Goal: Information Seeking & Learning: Learn about a topic

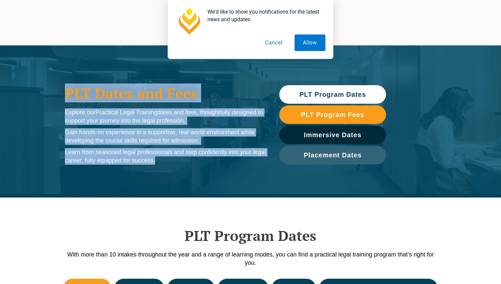
click at [202, 166] on div "Explore our Practical Legal Training dates and fees, thoughtfully designed to s…" at bounding box center [165, 138] width 201 height 60
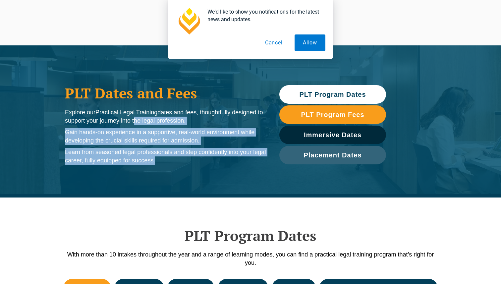
drag, startPoint x: 0, startPoint y: 0, endPoint x: 137, endPoint y: 109, distance: 175.6
click at [138, 114] on div "Explore our Practical Legal Training dates and fees, thoughtfully designed to s…" at bounding box center [165, 138] width 201 height 60
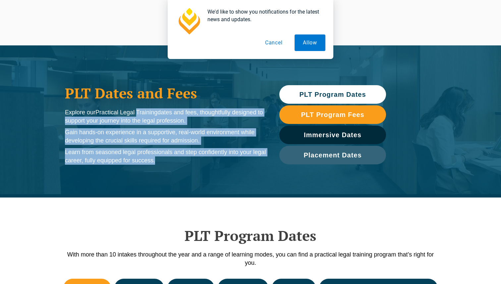
click at [137, 109] on span "Practical Legal Training" at bounding box center [127, 112] width 62 height 7
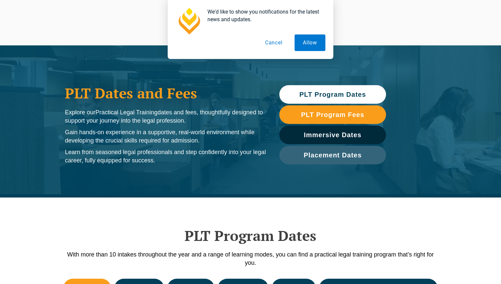
click at [275, 42] on button "Cancel" at bounding box center [274, 42] width 34 height 17
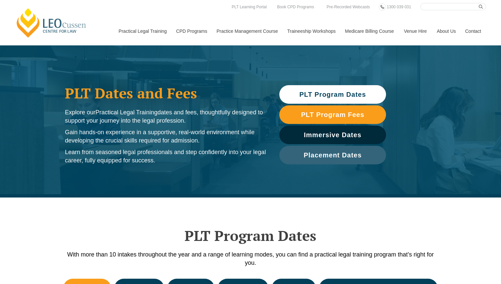
click at [105, 114] on span "Practical Legal Training" at bounding box center [127, 112] width 62 height 7
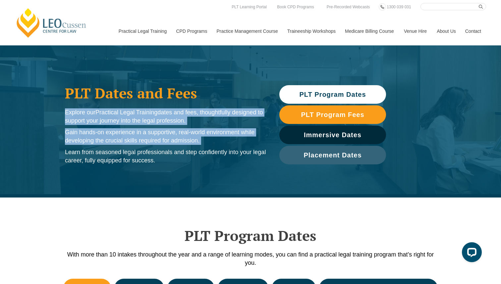
drag, startPoint x: 105, startPoint y: 114, endPoint x: 107, endPoint y: 133, distance: 19.0
click at [107, 133] on div "Explore our Practical Legal Training dates and fees, thoughtfully designed to s…" at bounding box center [165, 136] width 201 height 56
click at [107, 133] on p "Gain hands-on experience in a supportive, real-world environment while developi…" at bounding box center [165, 136] width 201 height 17
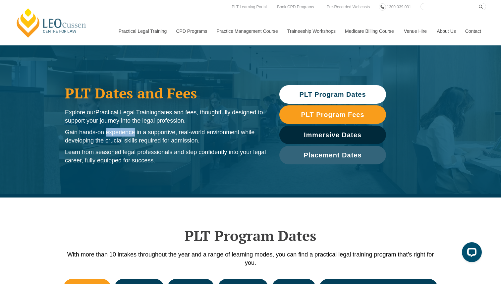
click at [107, 133] on p "Gain hands-on experience in a supportive, real-world environment while developi…" at bounding box center [165, 136] width 201 height 17
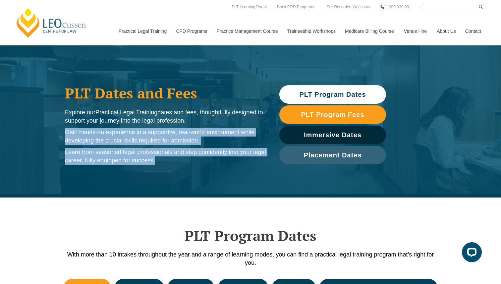
drag, startPoint x: 107, startPoint y: 133, endPoint x: 111, endPoint y: 154, distance: 21.5
click at [111, 154] on div "Explore our Practical Legal Training dates and fees, thoughtfully designed to s…" at bounding box center [165, 136] width 201 height 56
click at [111, 154] on p "Learn from seasoned legal professionals and step confidently into your legal ca…" at bounding box center [165, 156] width 201 height 17
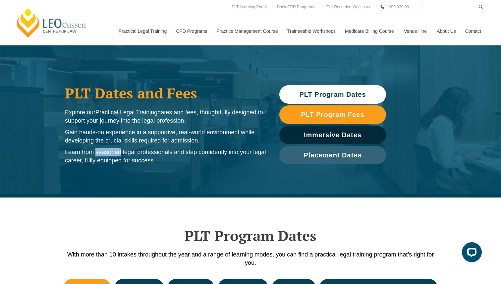
click at [111, 154] on p "Learn from seasoned legal professionals and step confidently into your legal ca…" at bounding box center [165, 156] width 201 height 17
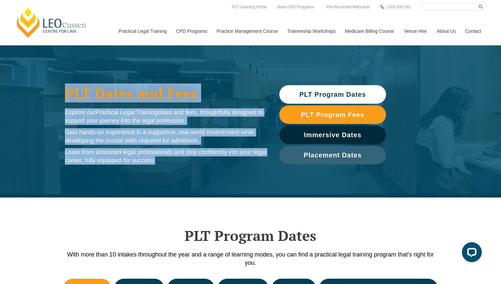
drag, startPoint x: 111, startPoint y: 154, endPoint x: 111, endPoint y: 96, distance: 58.4
click at [111, 96] on div "PLT Dates and Fees Explore our Practical Legal Training dates and fees, thought…" at bounding box center [166, 124] width 208 height 93
click at [111, 96] on h1 "PLT Dates and Fees" at bounding box center [165, 93] width 201 height 17
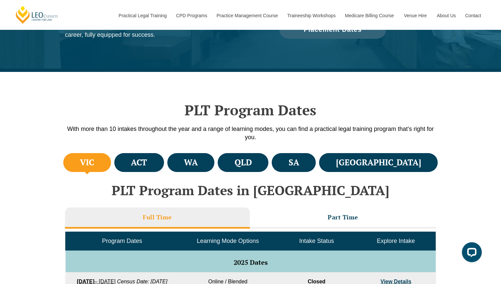
scroll to position [135, 0]
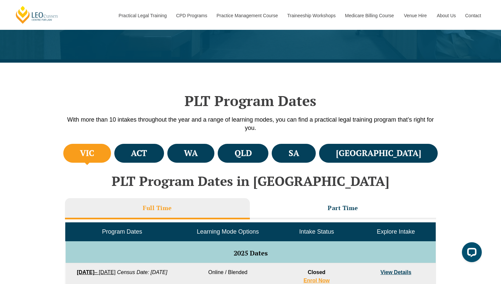
click at [78, 120] on p "With more than 10 intakes throughout the year and a range of learning modes, yo…" at bounding box center [251, 124] width 378 height 17
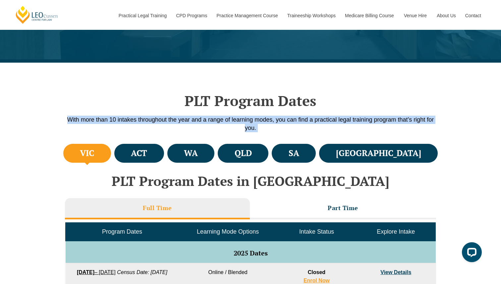
click at [74, 120] on p "With more than 10 intakes throughout the year and a range of learning modes, yo…" at bounding box center [251, 124] width 378 height 17
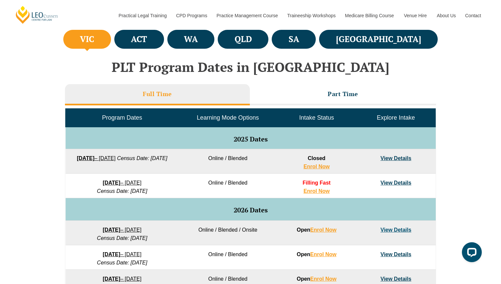
scroll to position [252, 0]
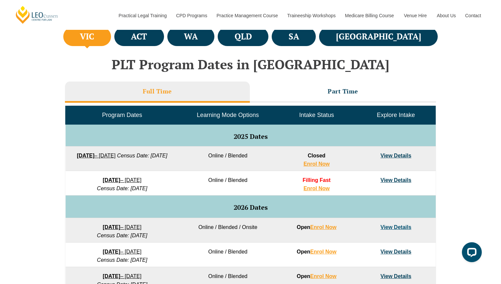
click at [97, 191] on em "Census Date: [DATE]" at bounding box center [122, 189] width 50 height 6
drag, startPoint x: 93, startPoint y: 191, endPoint x: 155, endPoint y: 191, distance: 61.3
click at [148, 191] on em "Census Date: [DATE]" at bounding box center [122, 189] width 50 height 6
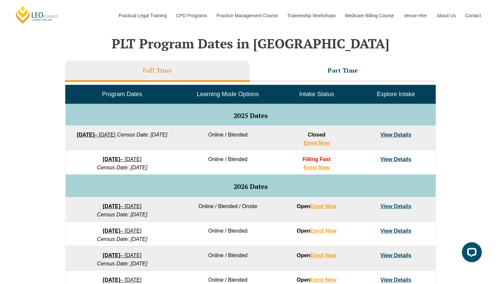
scroll to position [272, 0]
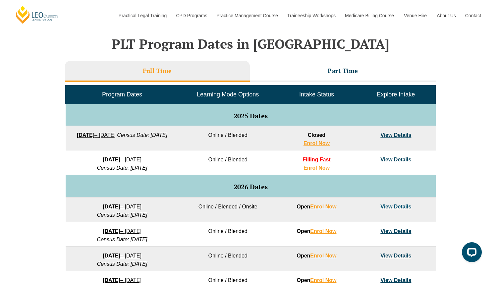
click at [46, 182] on div "VIC [GEOGRAPHIC_DATA] [GEOGRAPHIC_DATA] [GEOGRAPHIC_DATA] [GEOGRAPHIC_DATA] [GE…" at bounding box center [250, 201] width 501 height 393
click at [452, 121] on div "VIC [GEOGRAPHIC_DATA] [GEOGRAPHIC_DATA] [GEOGRAPHIC_DATA] [GEOGRAPHIC_DATA] [GE…" at bounding box center [250, 201] width 501 height 393
